Goal: Task Accomplishment & Management: Use online tool/utility

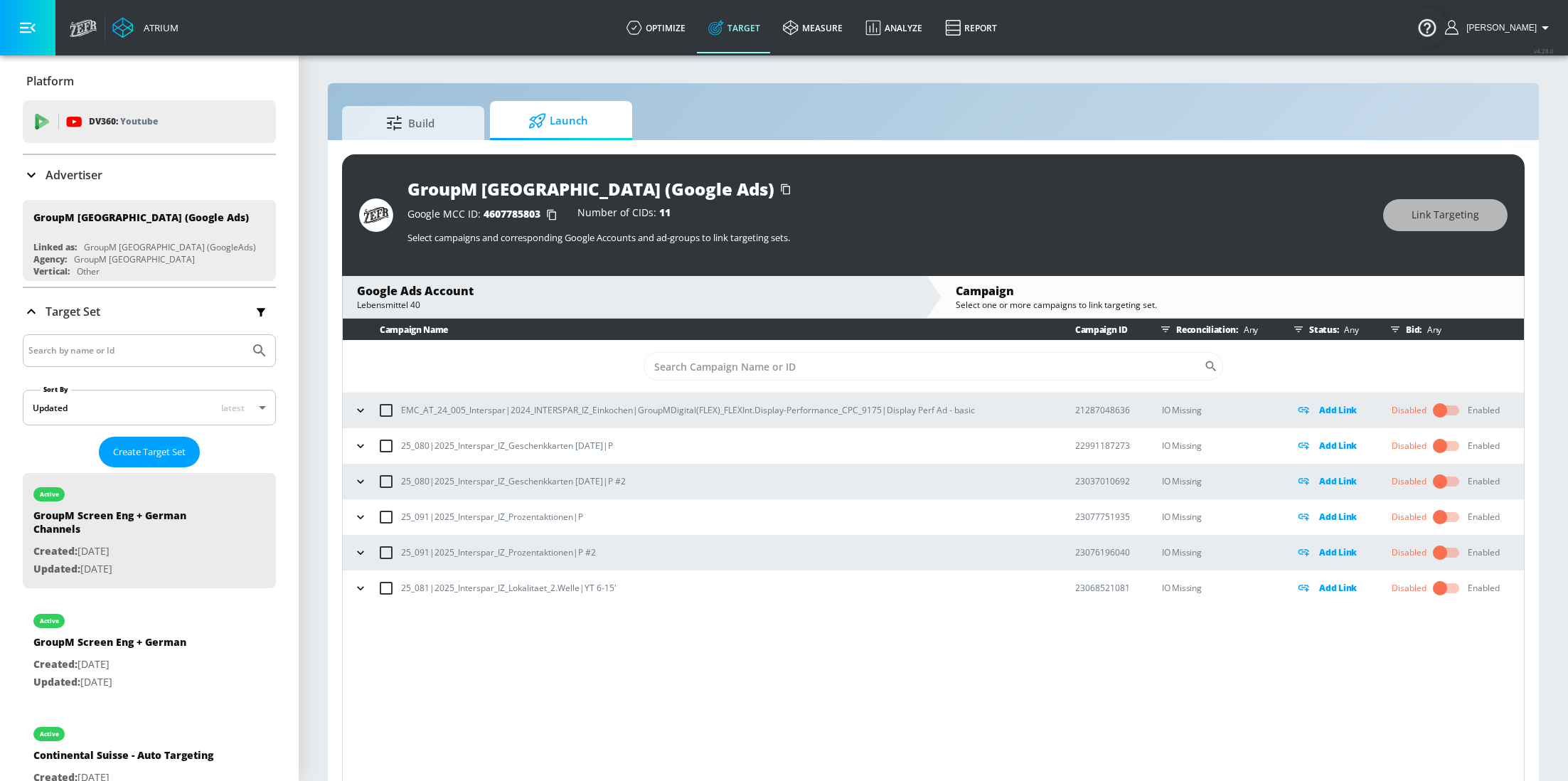
scroll to position [146, 0]
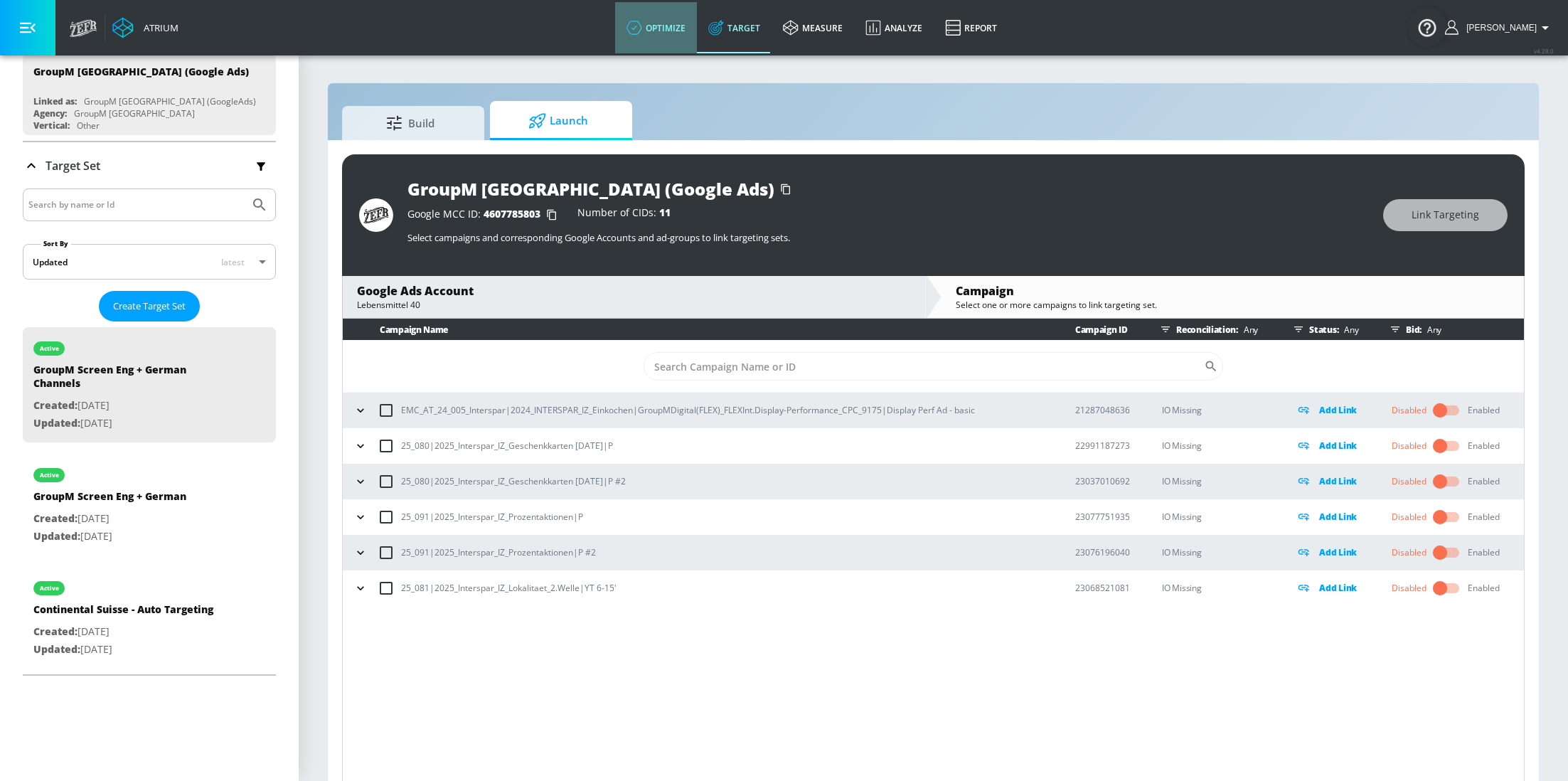
click at [664, 33] on link "optimize" at bounding box center [656, 28] width 82 height 51
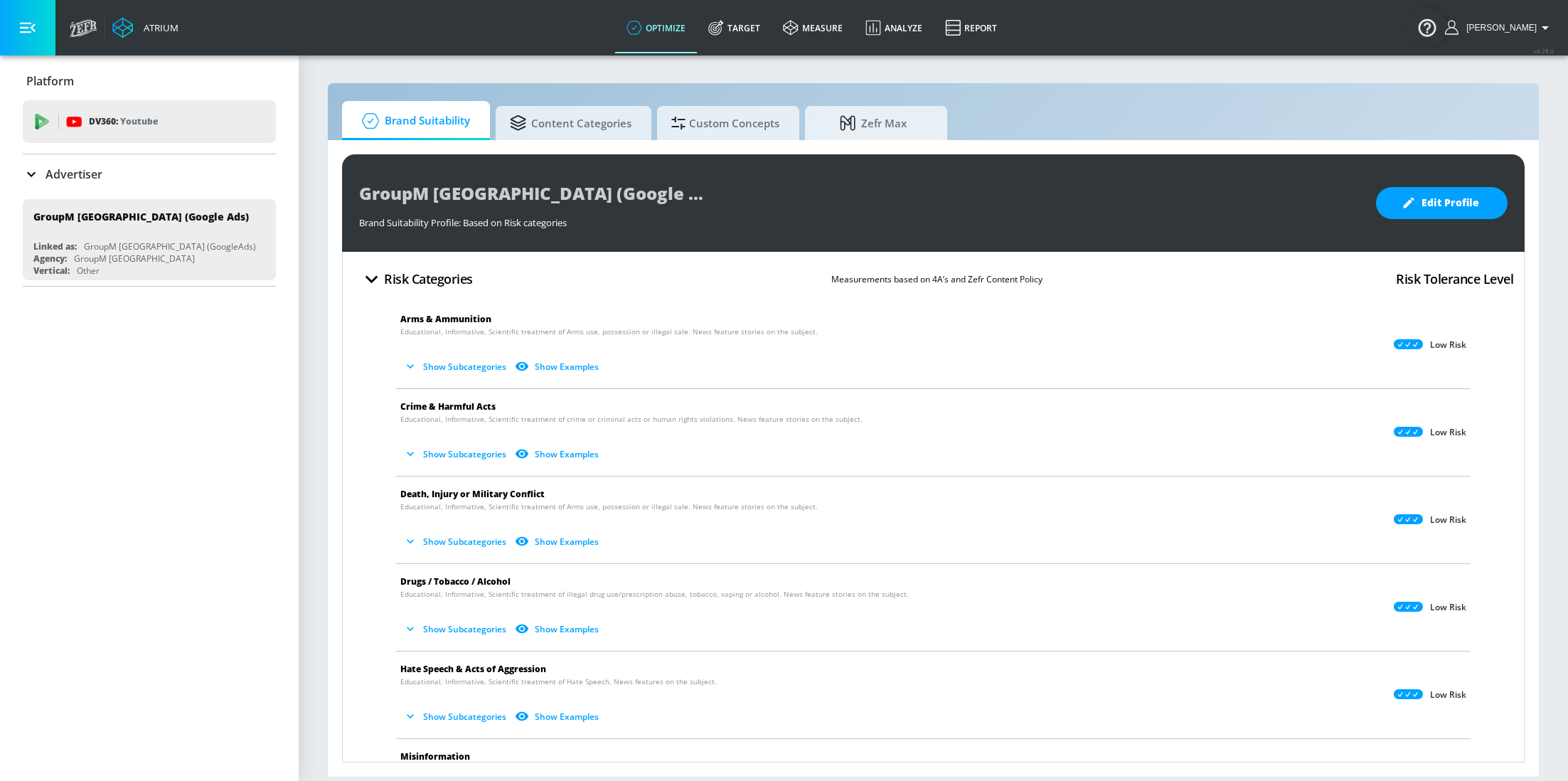
click at [87, 173] on p "Advertiser" at bounding box center [74, 174] width 57 height 15
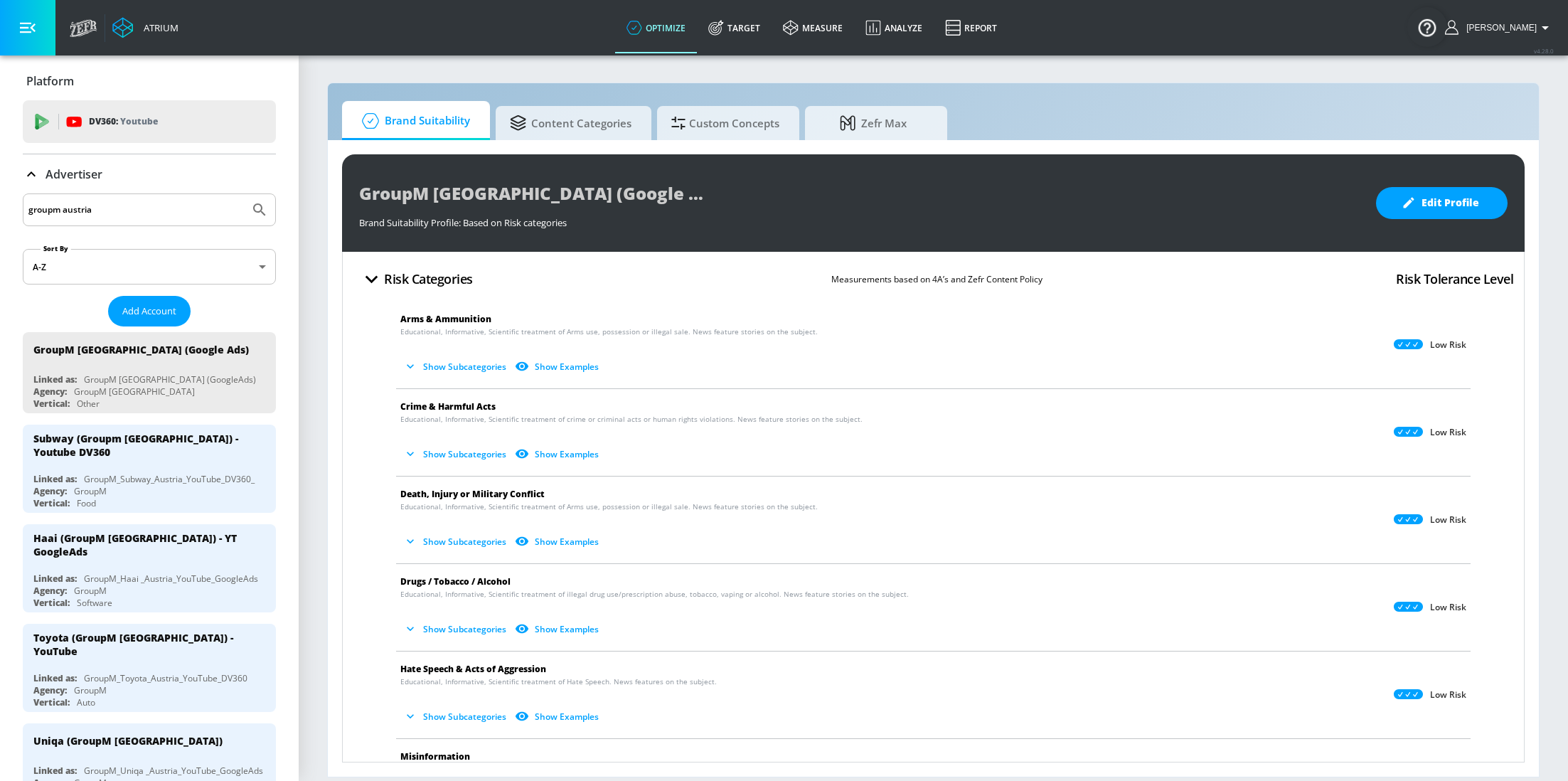
click at [141, 219] on div "groupm austria" at bounding box center [149, 209] width 253 height 33
click at [119, 205] on input "groupm austria" at bounding box center [136, 210] width 215 height 18
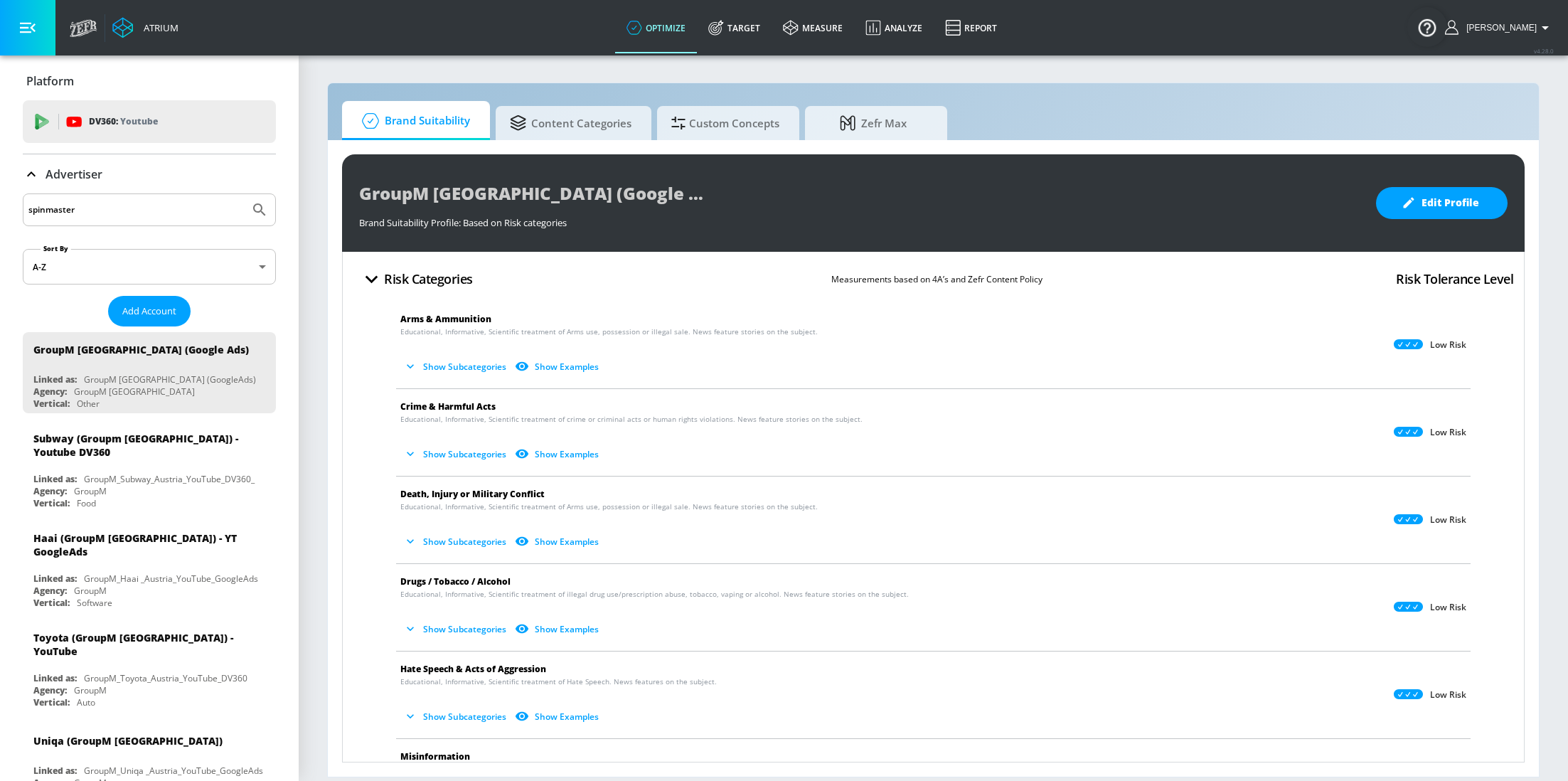
type input "spinmaster"
click at [244, 194] on button "Submit Search" at bounding box center [259, 209] width 31 height 31
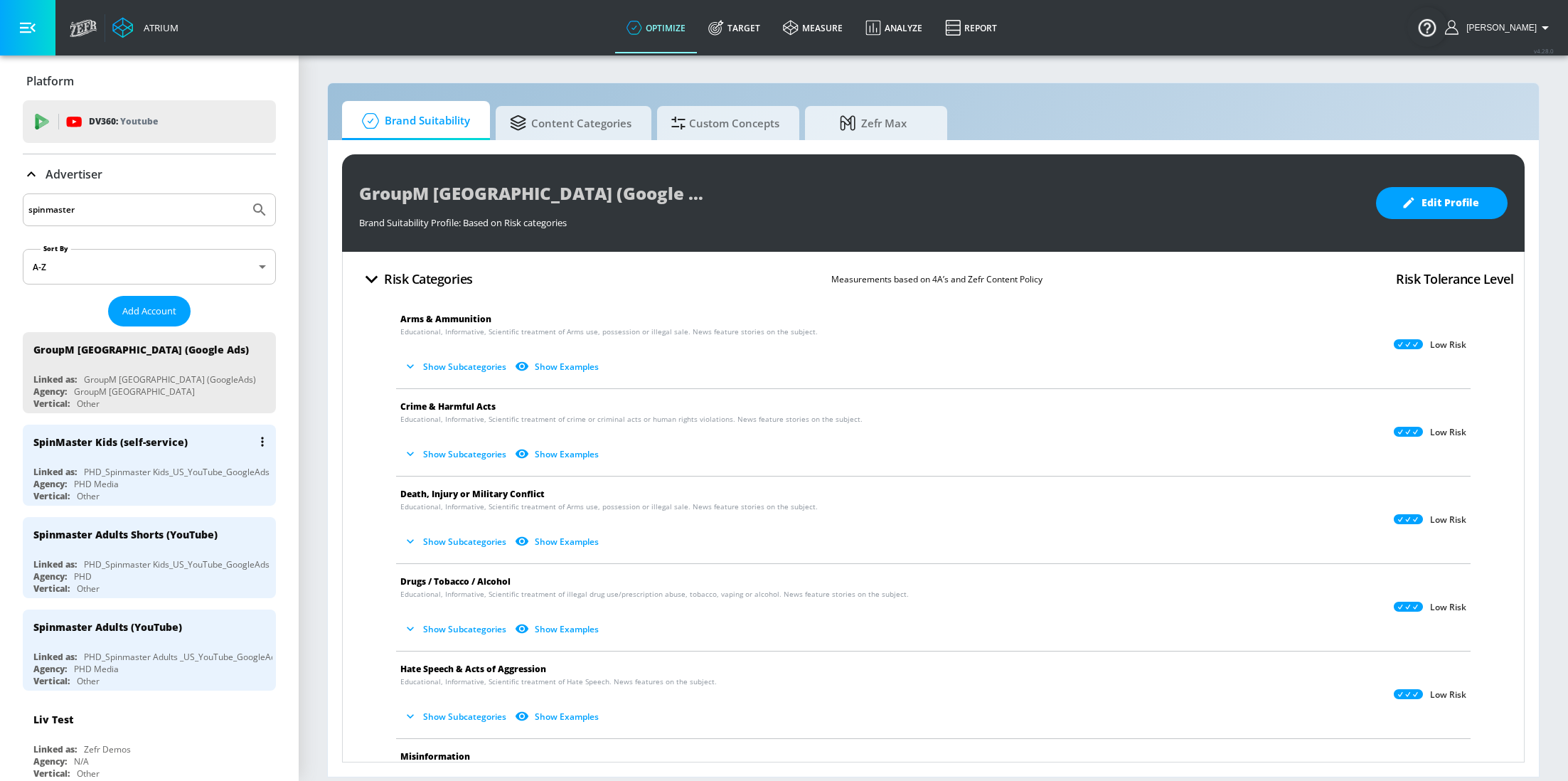
click at [102, 438] on div "SpinMaster Kids (self-service)" at bounding box center [110, 442] width 154 height 14
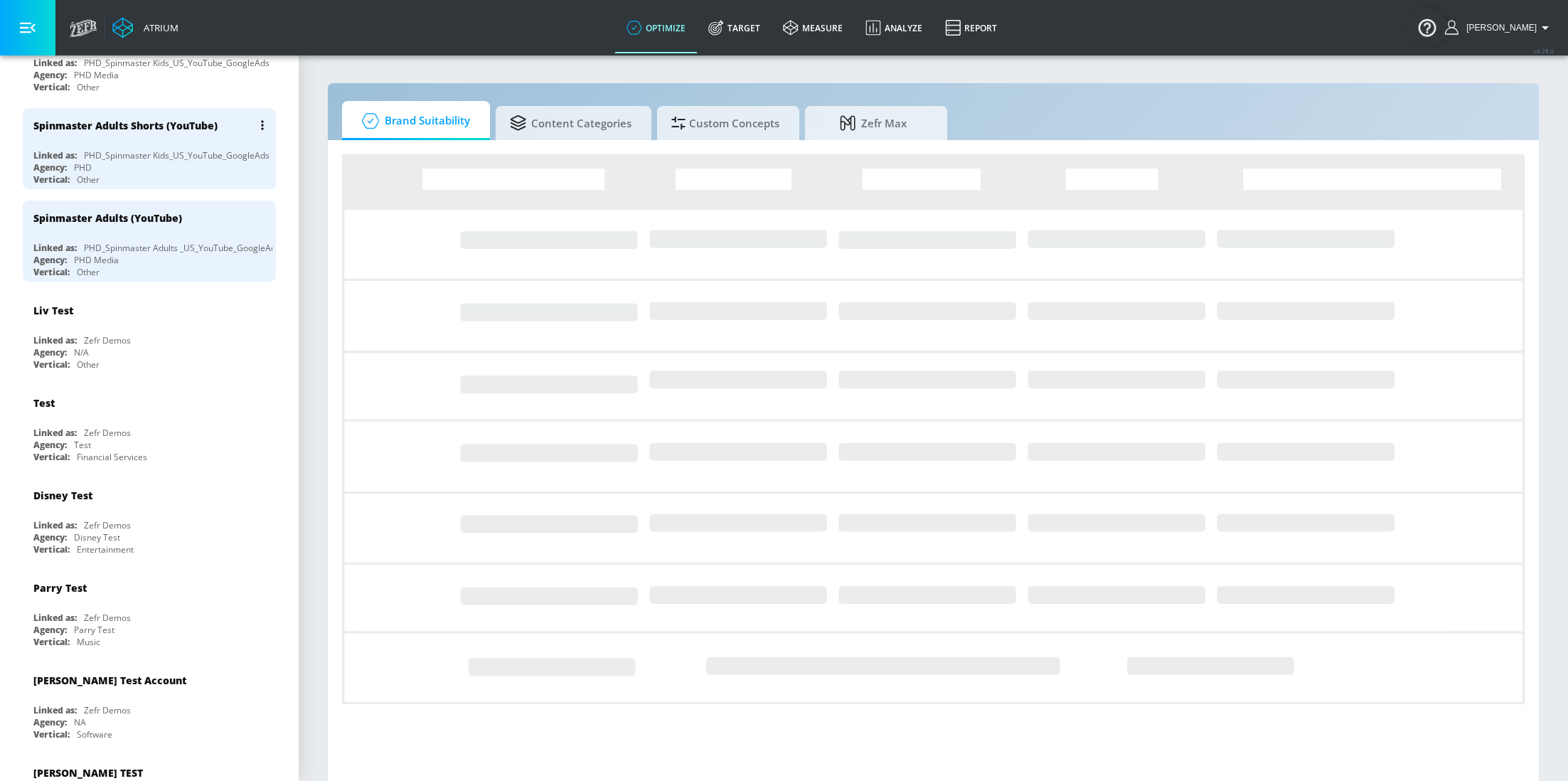
scroll to position [319, 0]
click at [139, 258] on div "Agency: PHD Media" at bounding box center [153, 258] width 239 height 12
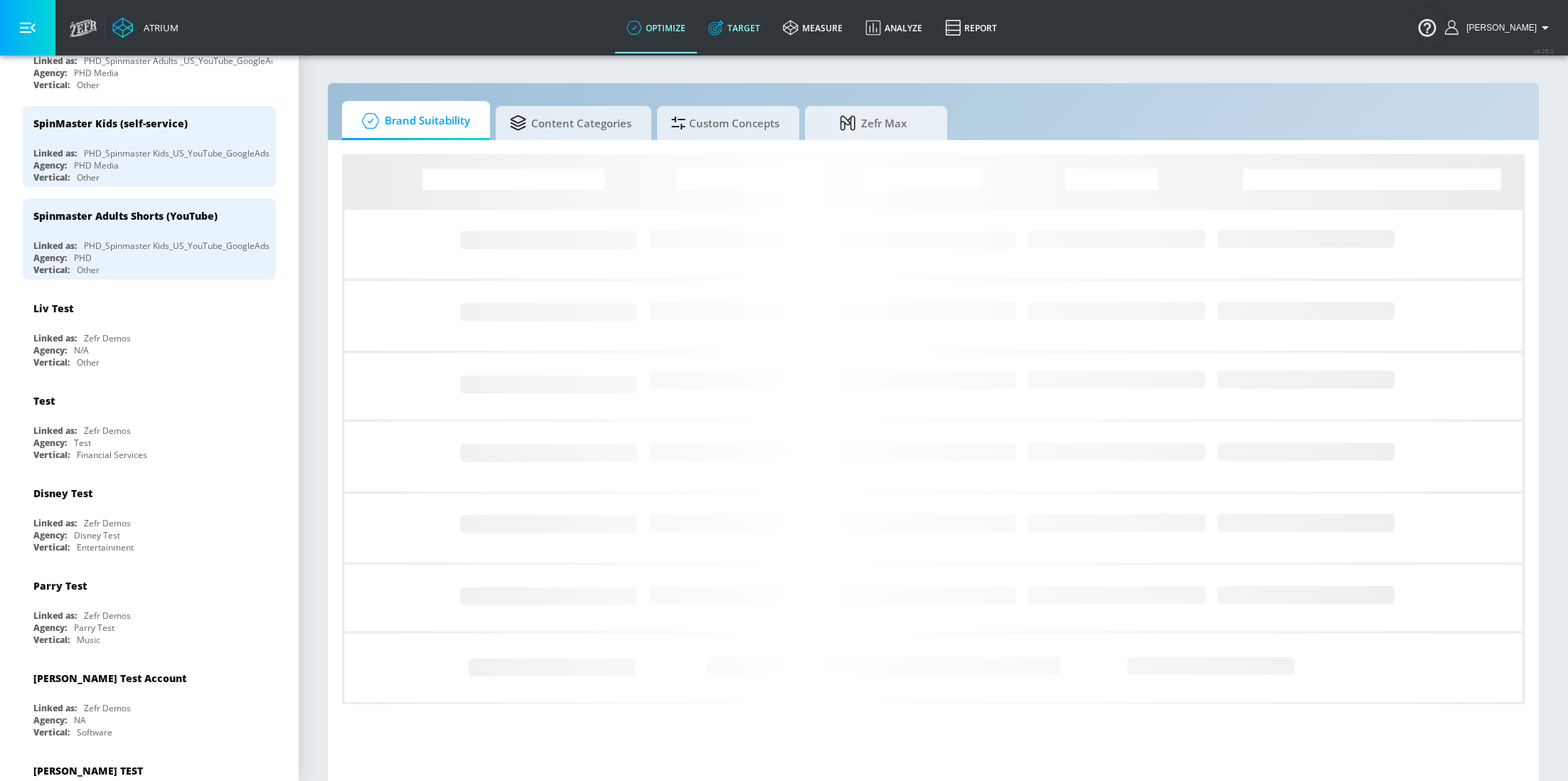
click at [759, 6] on link "Target" at bounding box center [734, 28] width 74 height 51
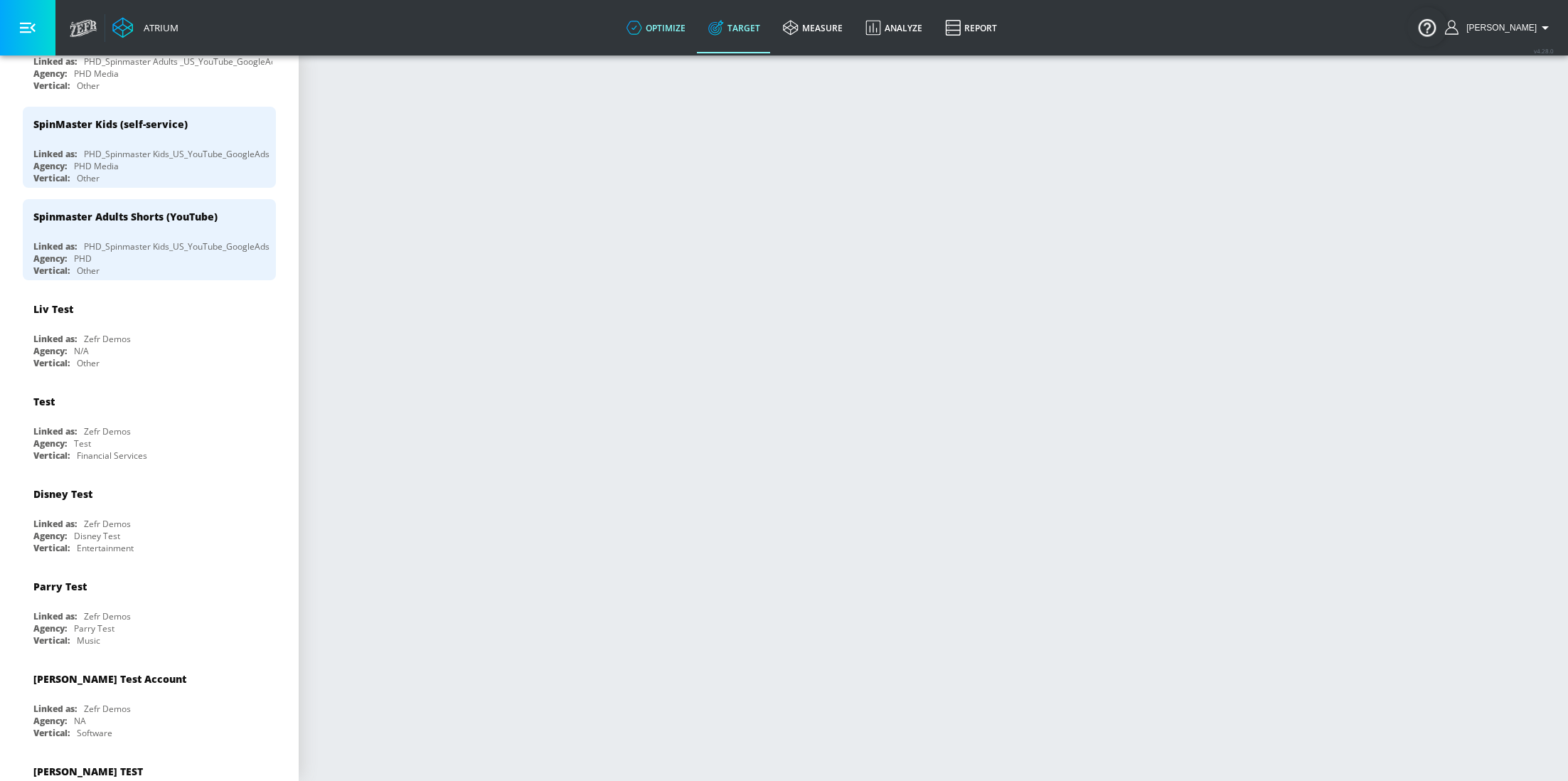
click at [673, 9] on link "optimize" at bounding box center [656, 28] width 82 height 51
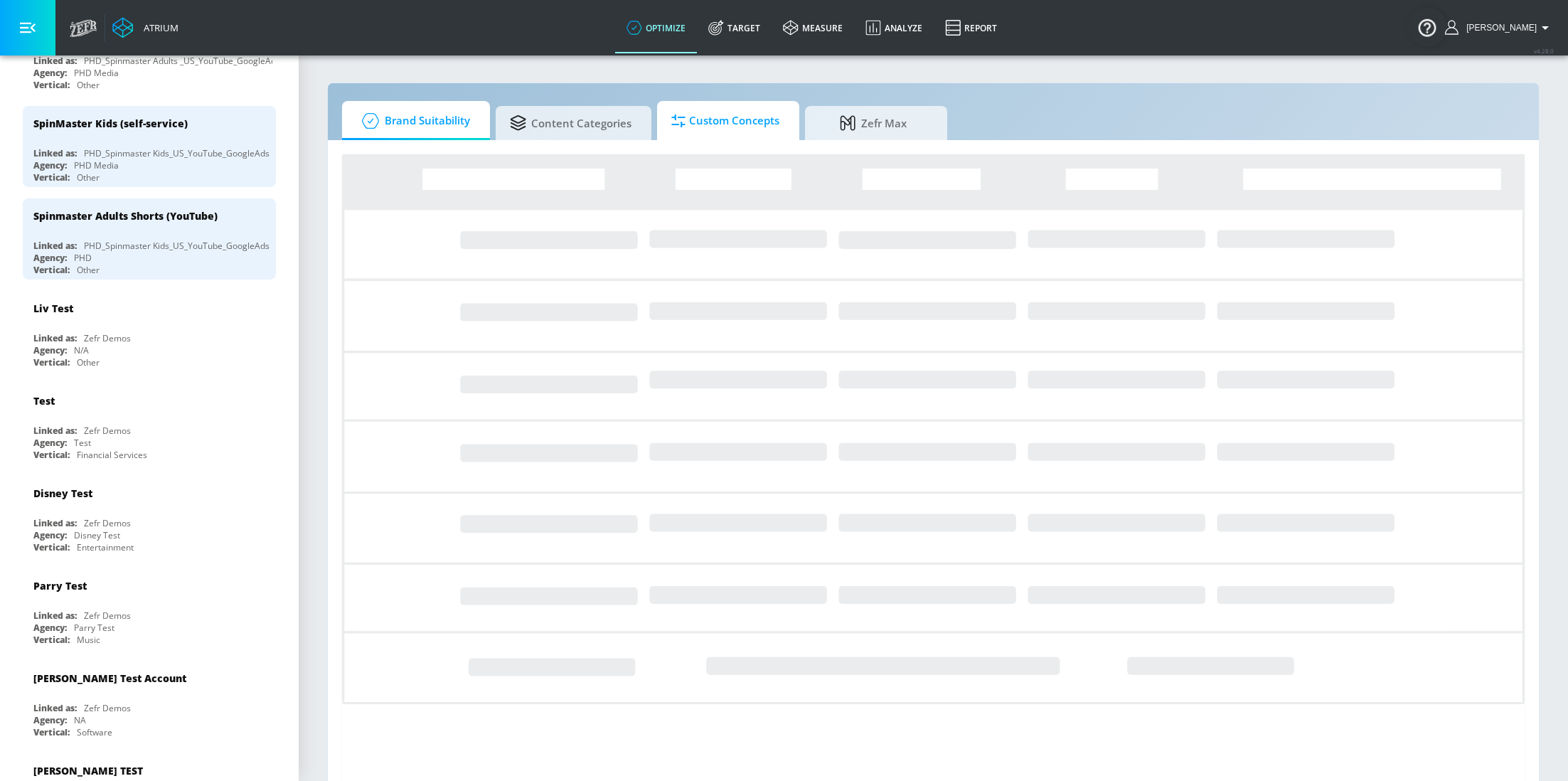
click at [745, 123] on span "Custom Concepts" at bounding box center [725, 121] width 108 height 34
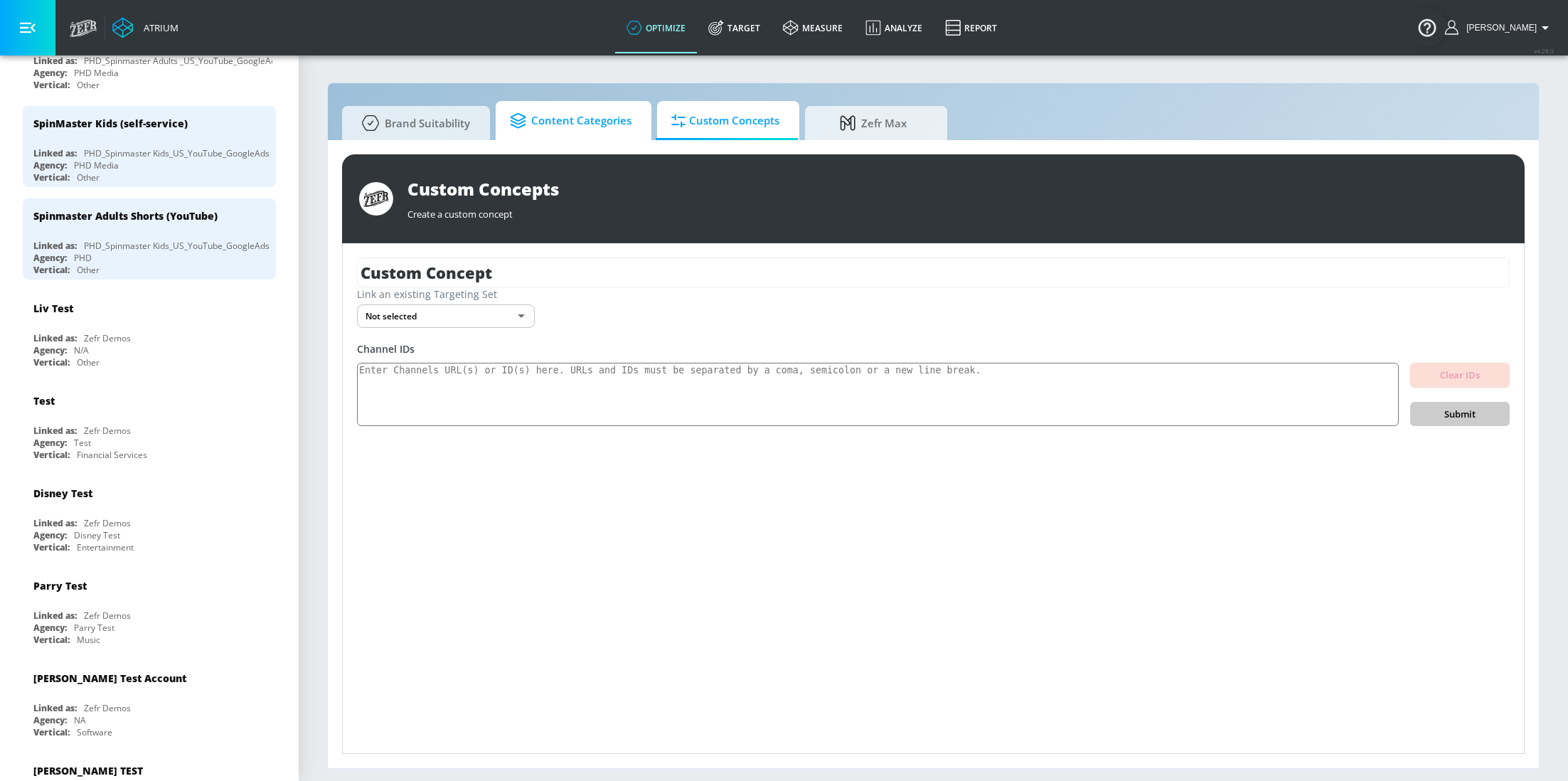
click at [609, 119] on span "Content Categories" at bounding box center [570, 121] width 122 height 34
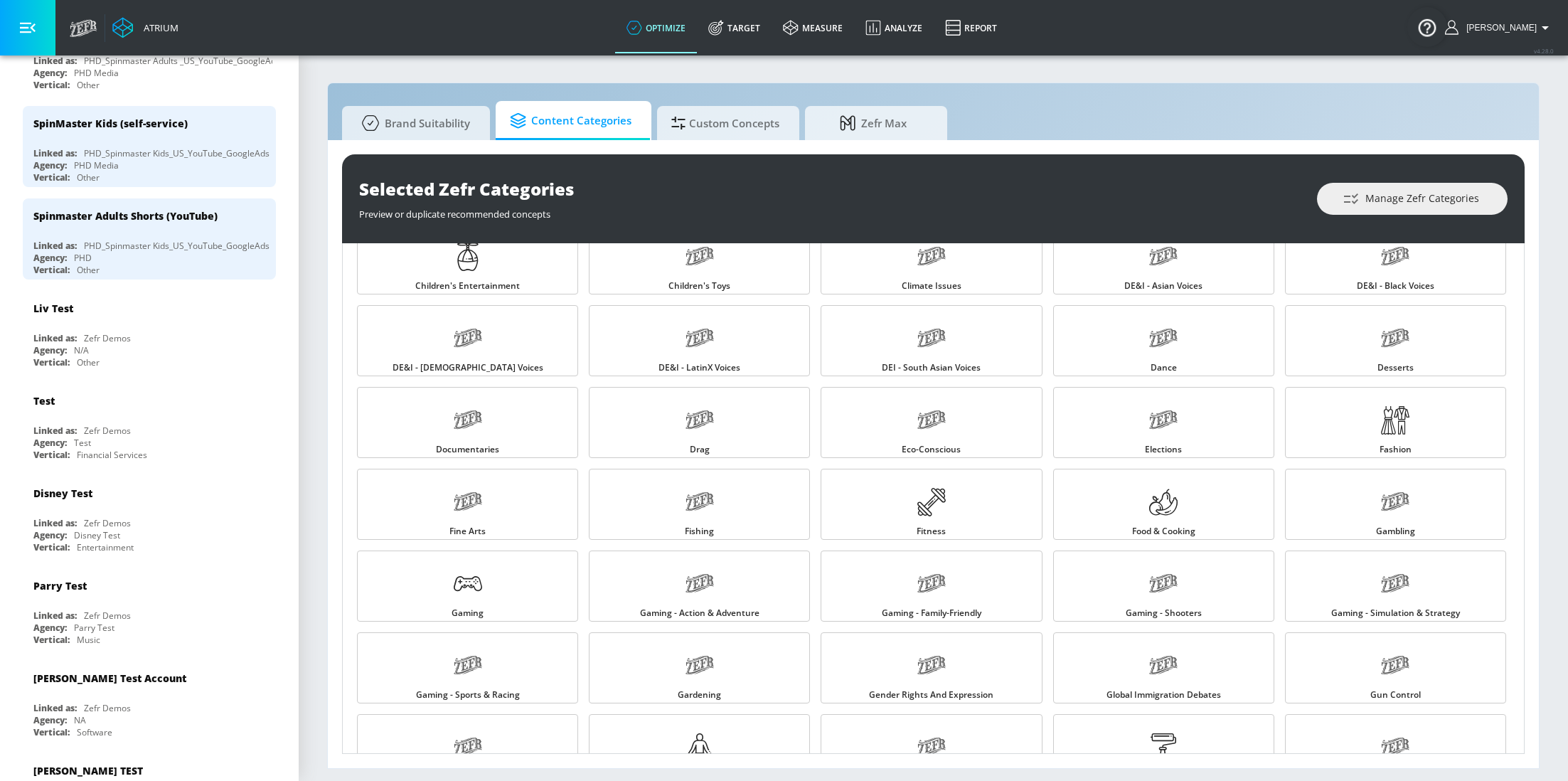
scroll to position [282, 0]
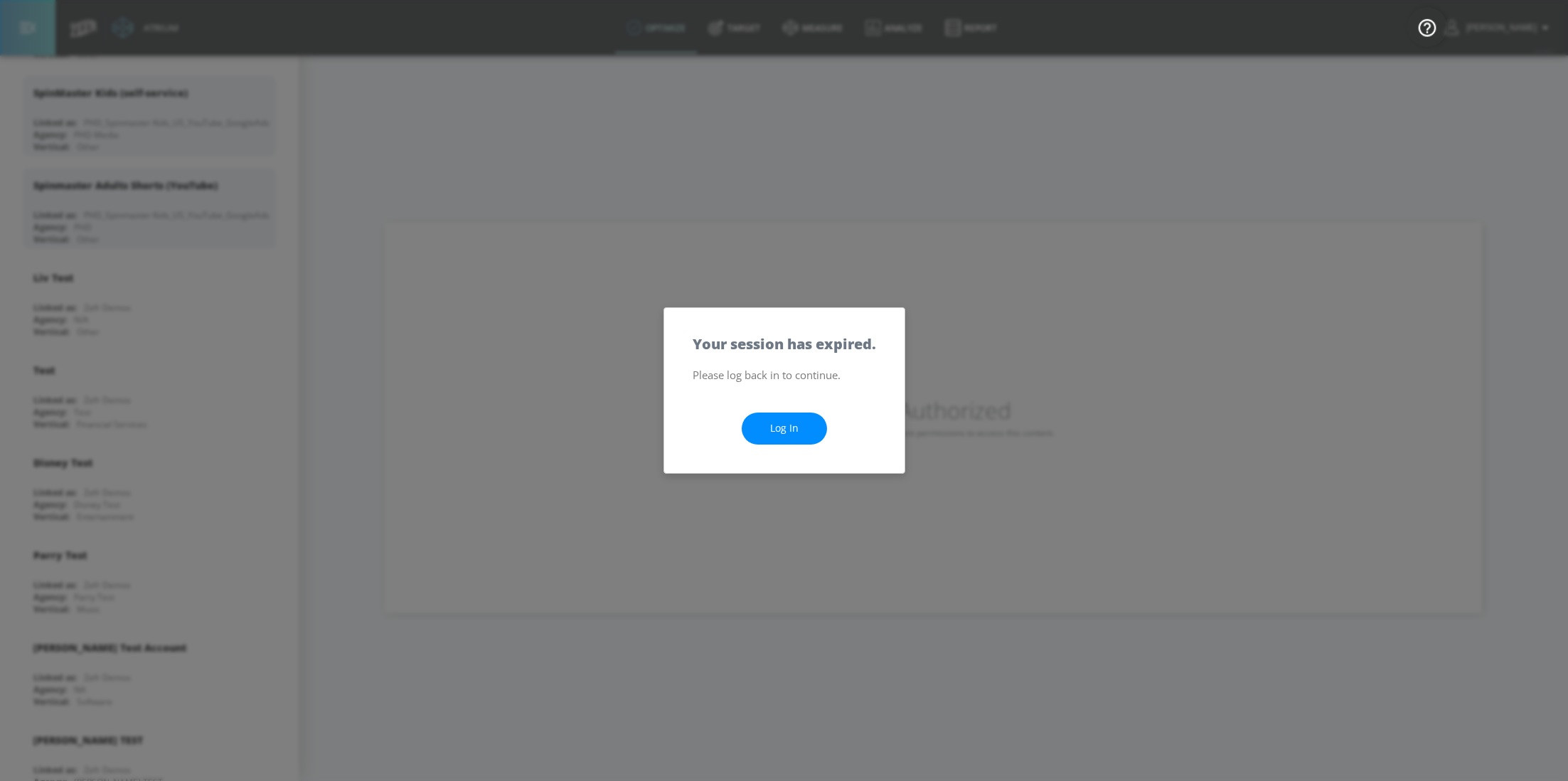
click at [787, 422] on link "Log In" at bounding box center [784, 428] width 85 height 32
